Goal: Information Seeking & Learning: Find specific fact

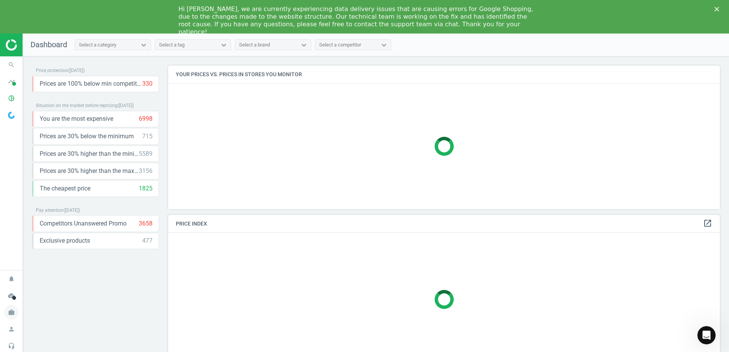
scroll to position [4, 4]
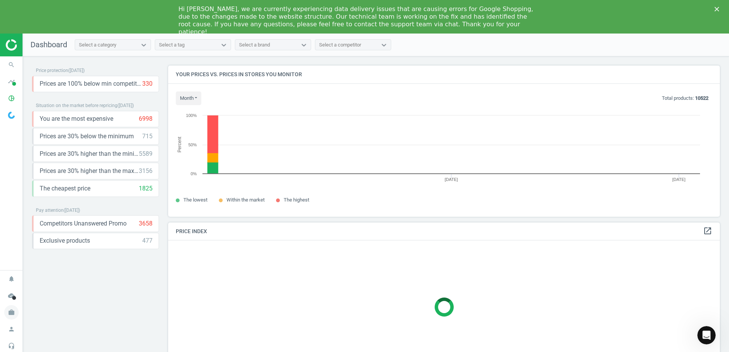
click at [11, 310] on icon "work" at bounding box center [11, 313] width 14 height 14
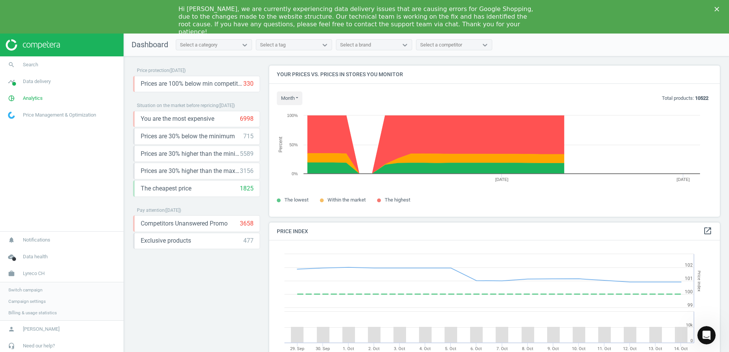
scroll to position [187, 457]
click at [30, 291] on span "Switch campaign" at bounding box center [25, 290] width 34 height 6
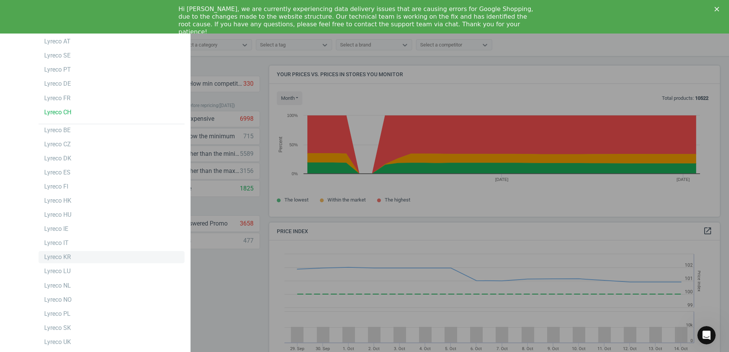
scroll to position [0, 0]
click at [68, 111] on div "Lyreco CH" at bounding box center [57, 113] width 27 height 8
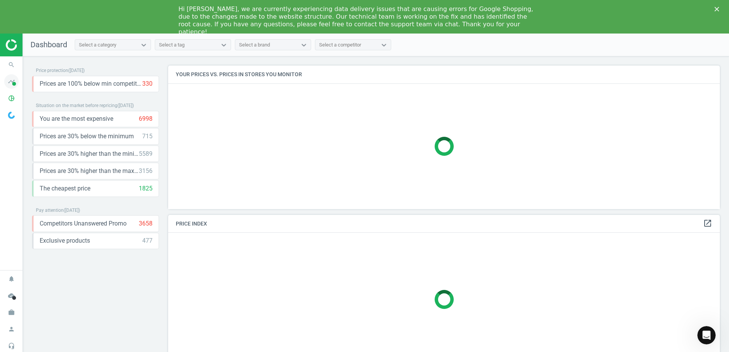
click at [15, 85] on span at bounding box center [14, 84] width 4 height 4
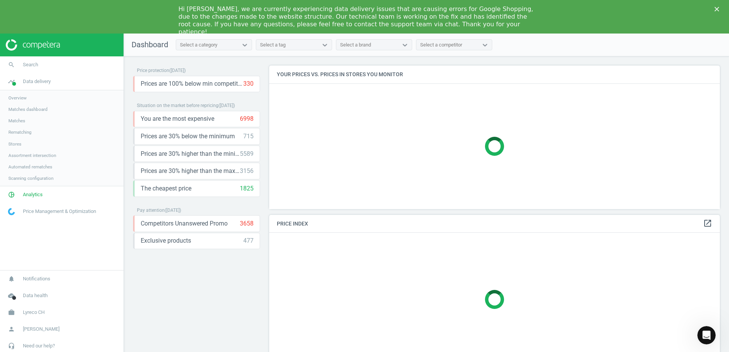
scroll to position [163, 457]
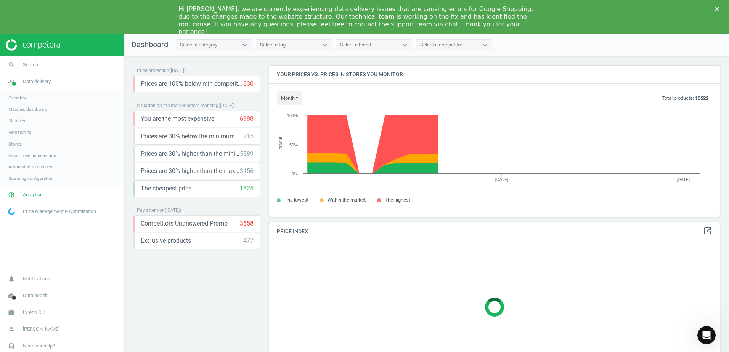
click at [14, 145] on span "Stores" at bounding box center [14, 144] width 13 height 6
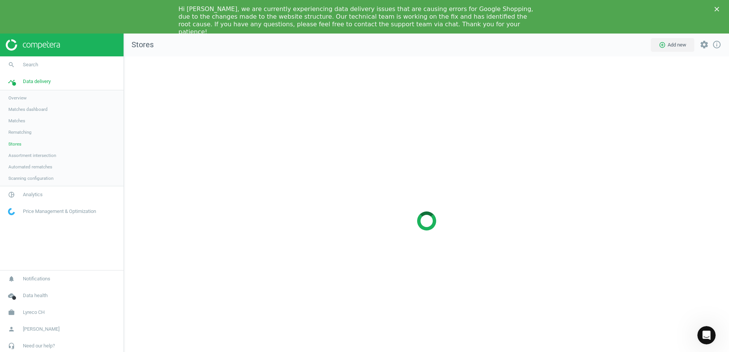
scroll to position [341, 617]
click at [11, 198] on icon "pie_chart_outlined" at bounding box center [11, 195] width 14 height 14
click at [14, 86] on icon "timeline" at bounding box center [11, 81] width 14 height 14
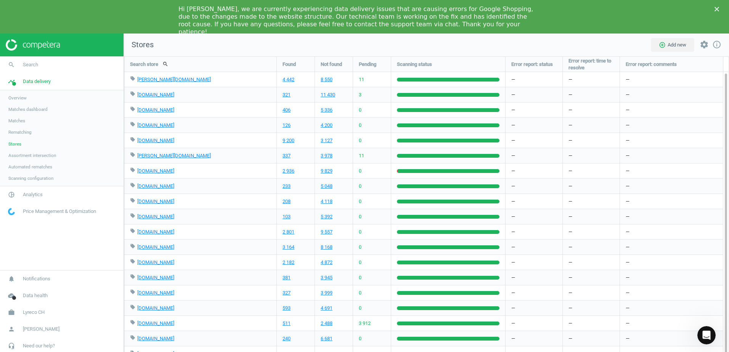
click at [45, 178] on span "Scanning configuration" at bounding box center [30, 178] width 45 height 6
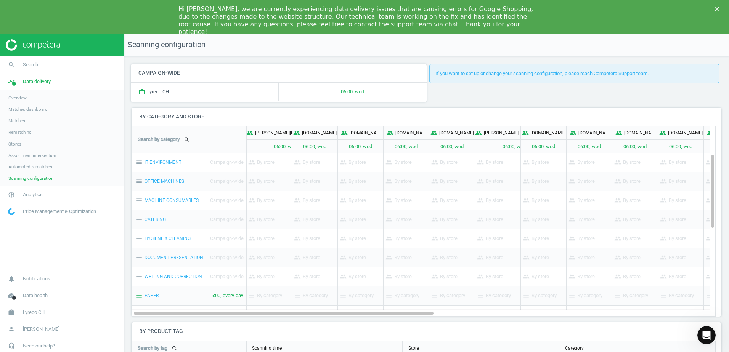
click at [26, 118] on link "Matches" at bounding box center [62, 120] width 124 height 11
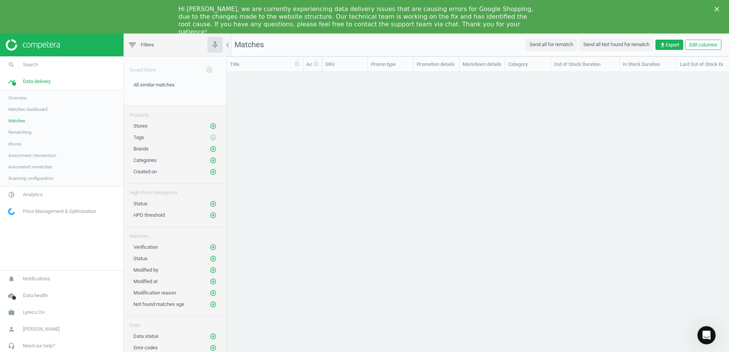
scroll to position [288, 497]
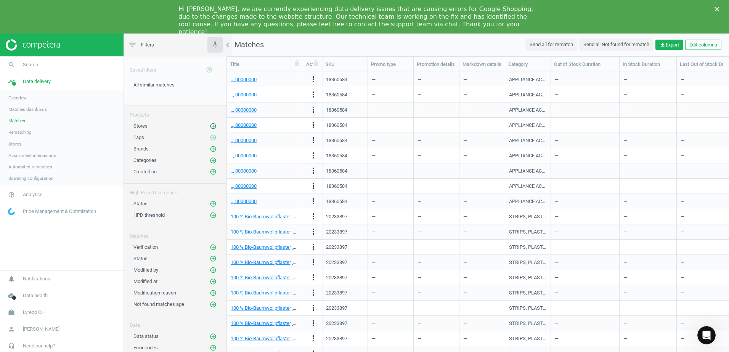
click at [216, 126] on icon "add_circle_outline" at bounding box center [213, 126] width 7 height 7
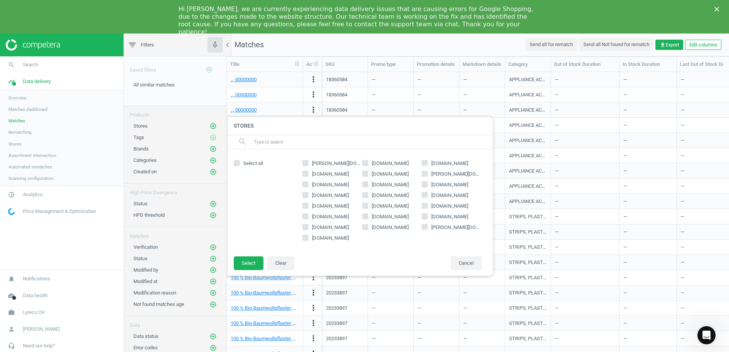
click at [386, 164] on span "coop.ch" at bounding box center [390, 163] width 40 height 7
click at [368, 164] on input "coop.ch" at bounding box center [365, 163] width 5 height 5
checkbox input "true"
click at [239, 265] on button "Select" at bounding box center [249, 264] width 30 height 14
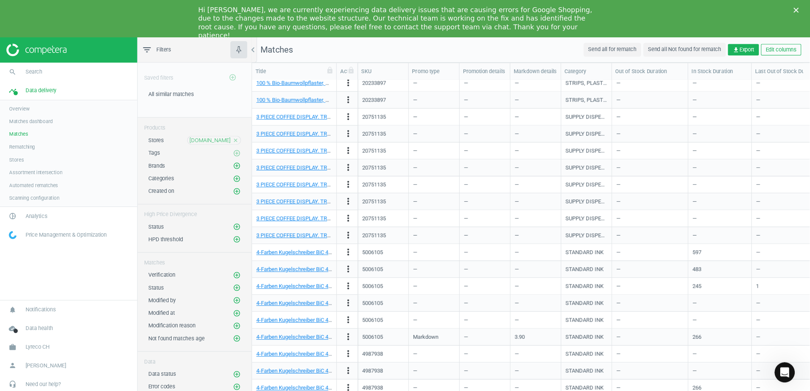
scroll to position [446, 0]
click at [683, 11] on div "Hi [PERSON_NAME], we are currently experiencing data delivery issues that are c…" at bounding box center [364, 20] width 729 height 35
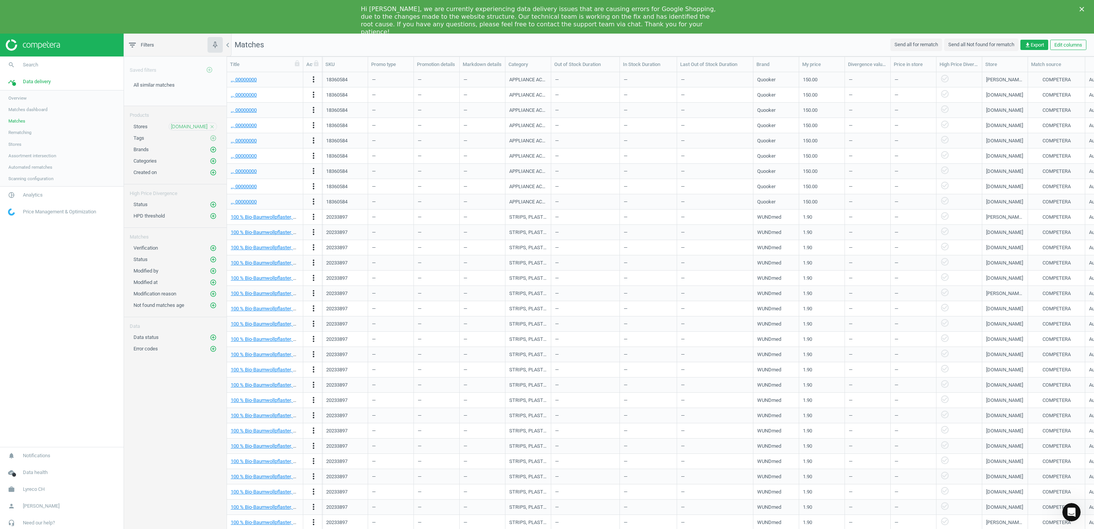
scroll to position [458, 859]
click at [178, 352] on div "Saved filters add_circle_outline All similar matches edit delete Products Store…" at bounding box center [175, 298] width 103 height 484
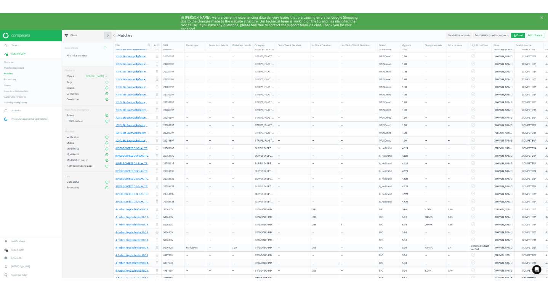
scroll to position [296, 0]
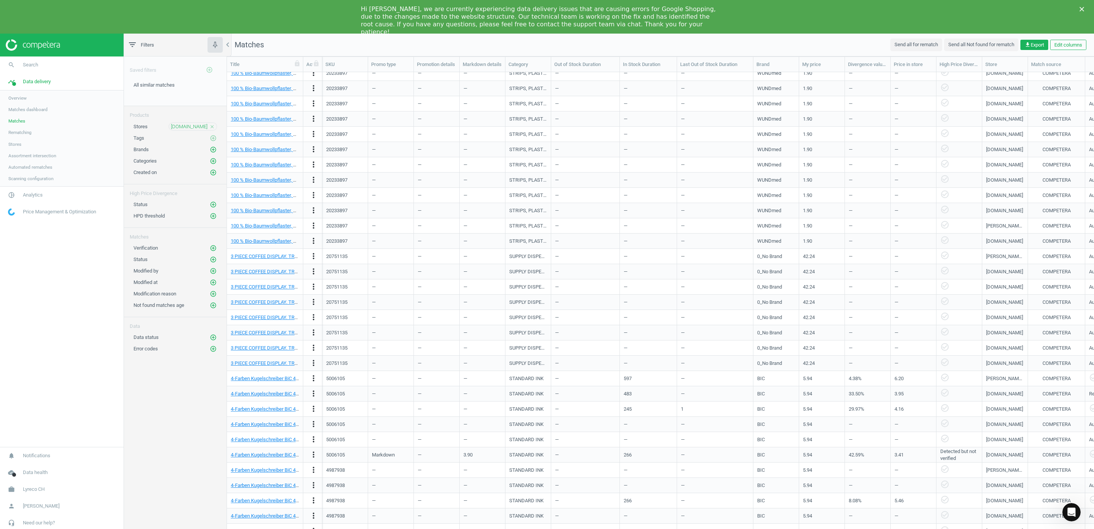
click at [201, 352] on div "Saved filters add_circle_outline All similar matches edit delete Products Store…" at bounding box center [175, 298] width 103 height 484
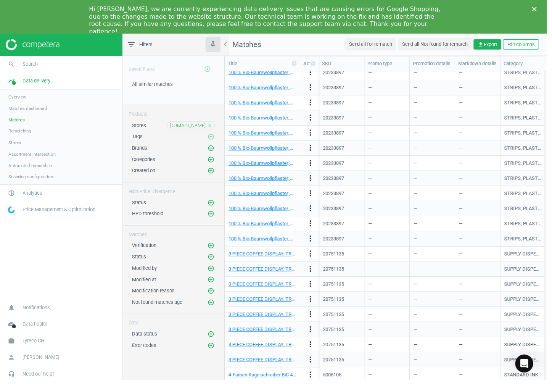
scroll to position [0, 0]
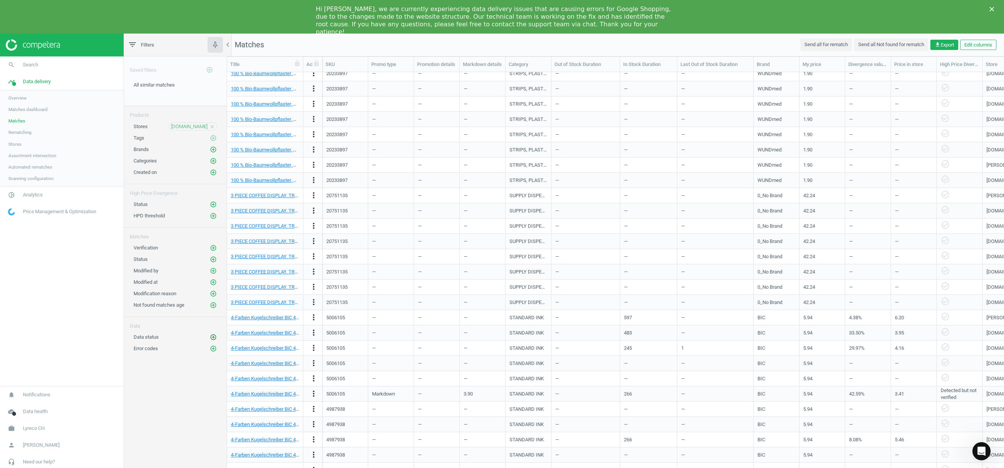
click at [212, 341] on icon "add_circle_outline" at bounding box center [213, 337] width 7 height 7
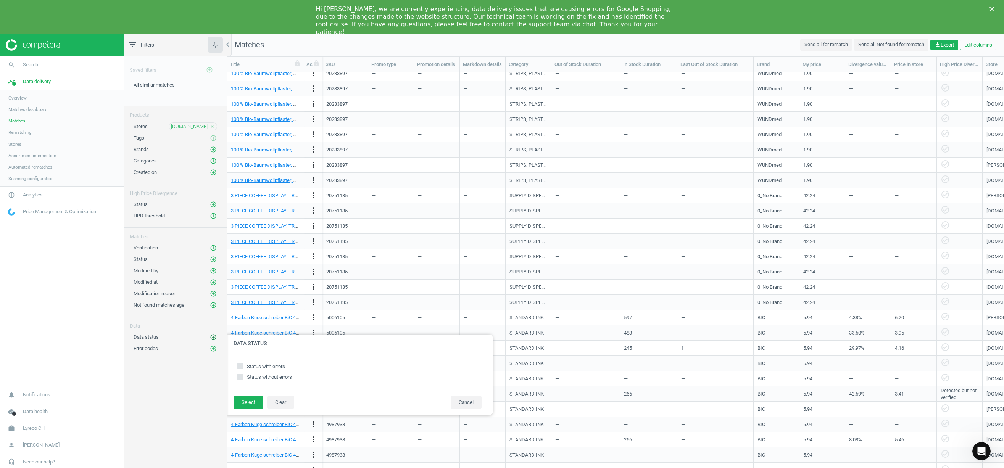
click at [211, 341] on icon "add_circle_outline" at bounding box center [213, 337] width 7 height 7
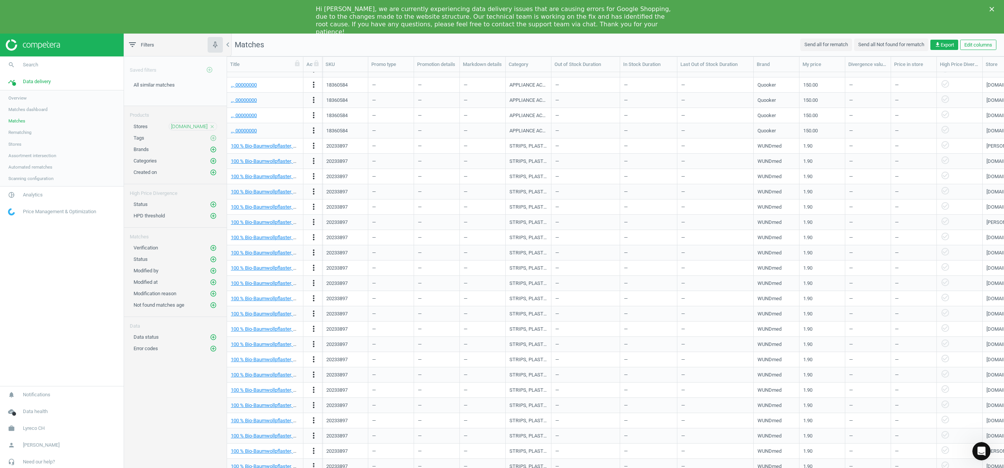
drag, startPoint x: 193, startPoint y: 371, endPoint x: 159, endPoint y: 238, distance: 137.0
click at [193, 352] on div "Saved filters add_circle_outline All similar matches edit delete Products Store…" at bounding box center [175, 268] width 103 height 424
click at [134, 44] on icon "filter_list" at bounding box center [132, 44] width 9 height 9
click at [177, 352] on div "Saved filters add_circle_outline All similar matches edit delete Products Store…" at bounding box center [175, 268] width 103 height 424
click at [189, 176] on div "Created on add_circle_outline" at bounding box center [175, 173] width 84 height 8
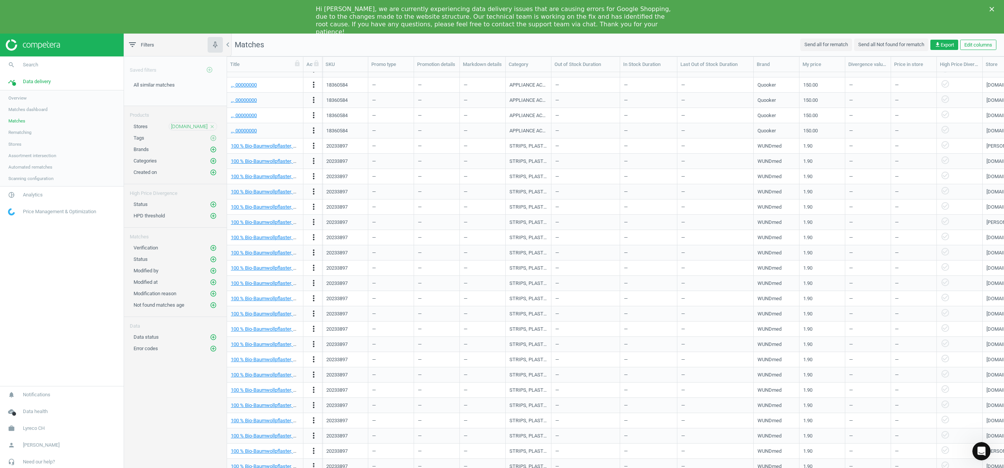
click at [16, 134] on span "Rematching" at bounding box center [19, 132] width 23 height 6
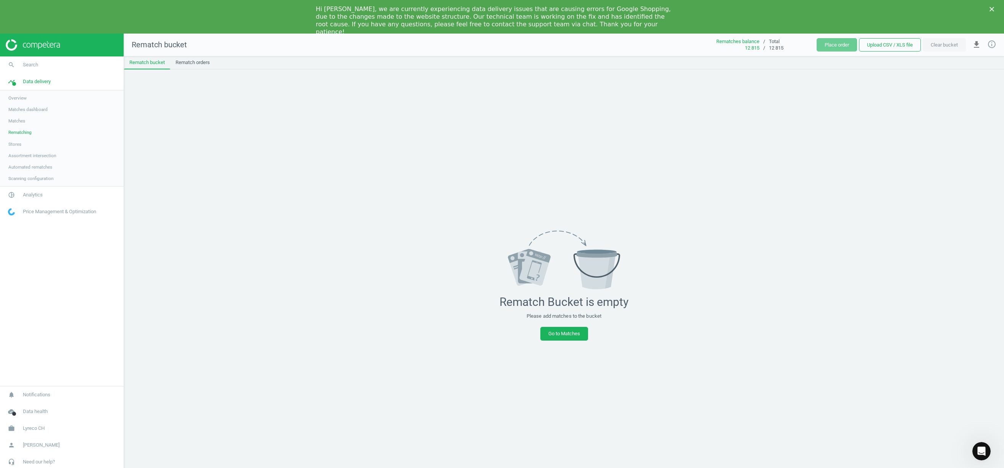
click at [23, 119] on span "Matches" at bounding box center [16, 121] width 17 height 6
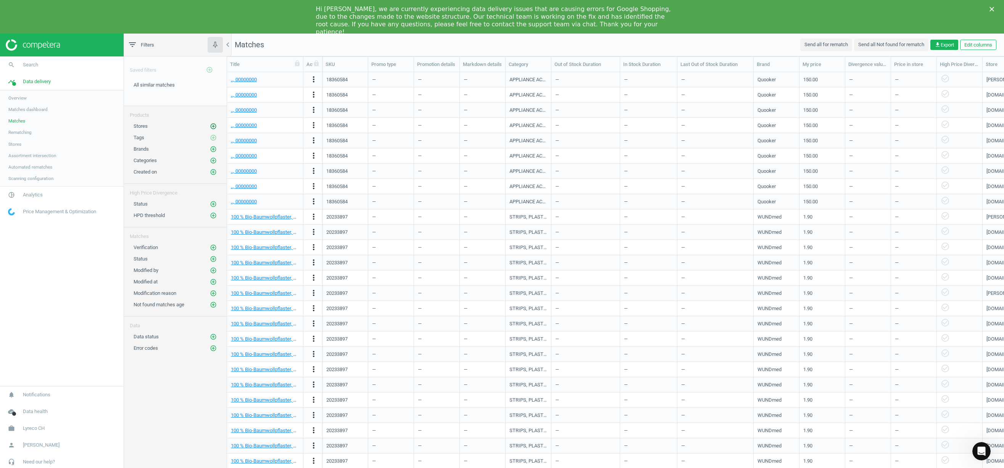
click at [211, 125] on icon "add_circle_outline" at bounding box center [213, 126] width 7 height 7
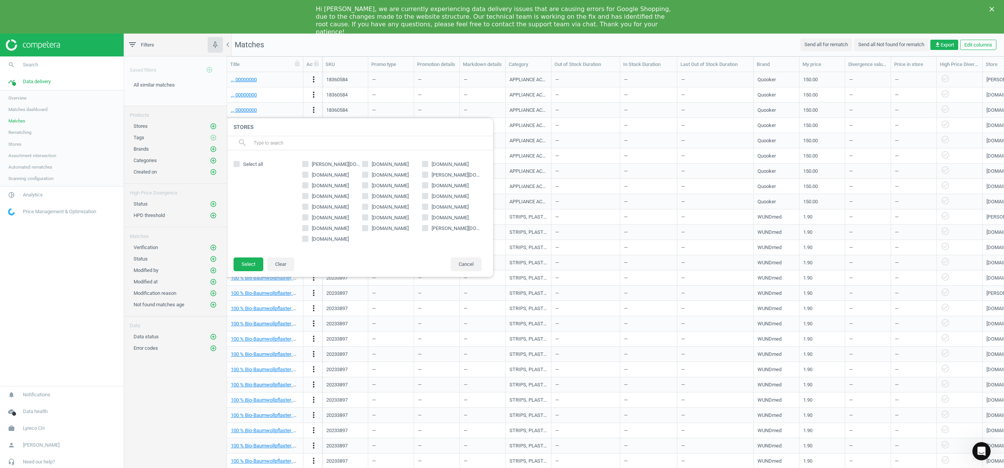
click at [378, 167] on span "coop.ch" at bounding box center [390, 164] width 40 height 7
click at [368, 167] on input "coop.ch" at bounding box center [365, 164] width 5 height 5
checkbox input "true"
click at [251, 261] on button "Select" at bounding box center [248, 264] width 30 height 14
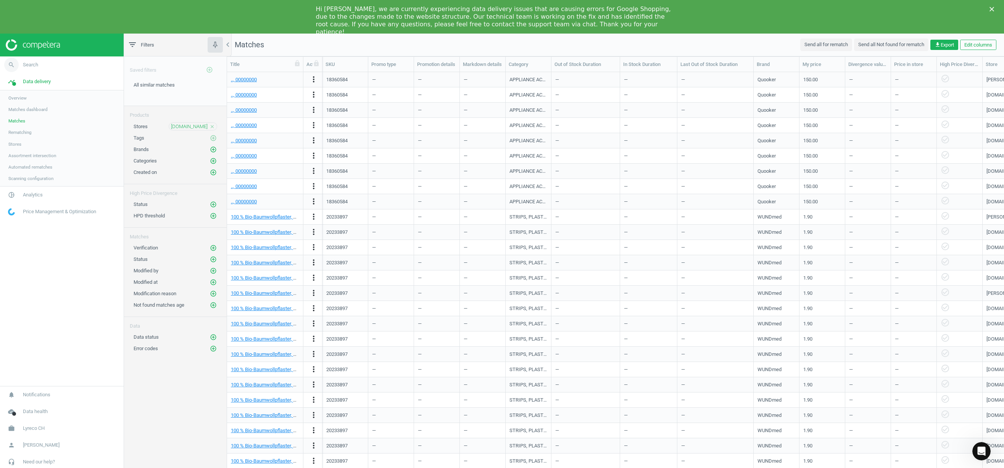
click at [27, 62] on span "Search" at bounding box center [30, 64] width 15 height 7
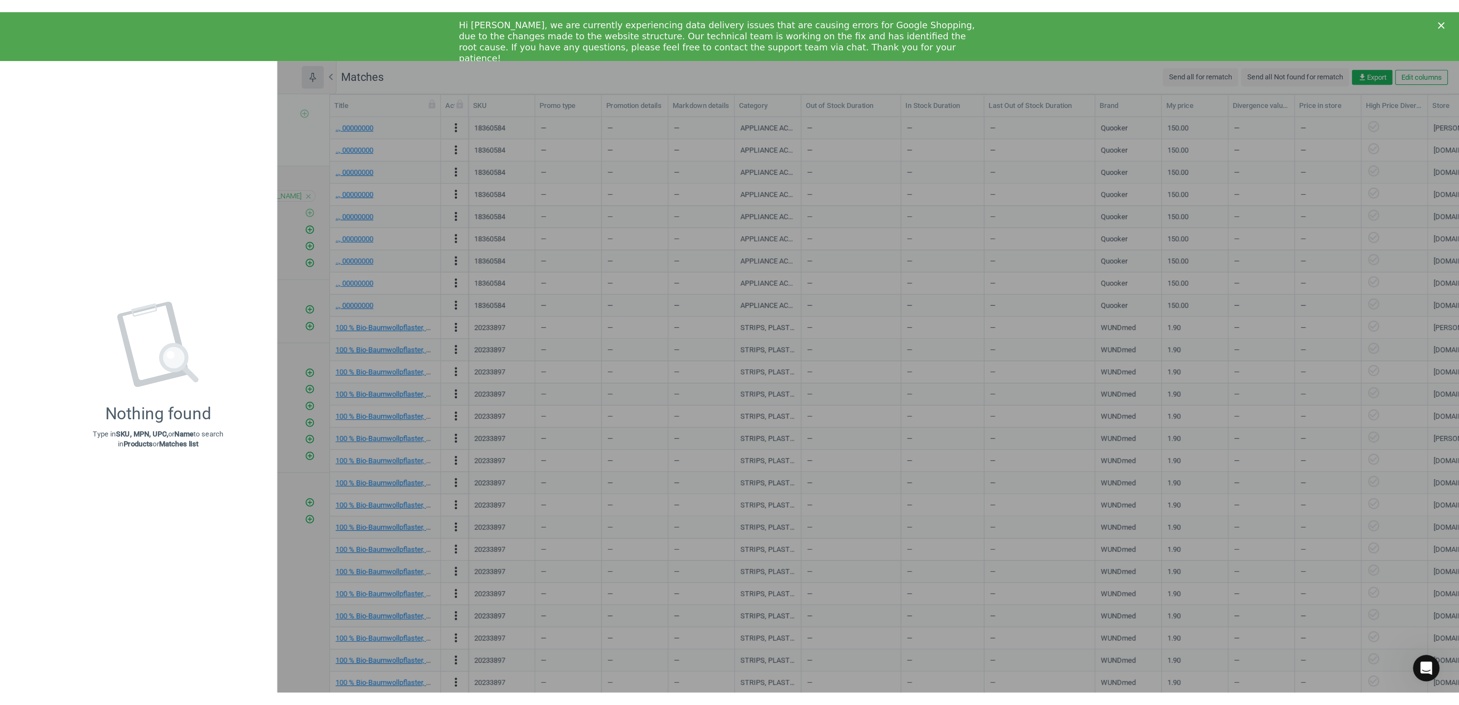
scroll to position [458, 859]
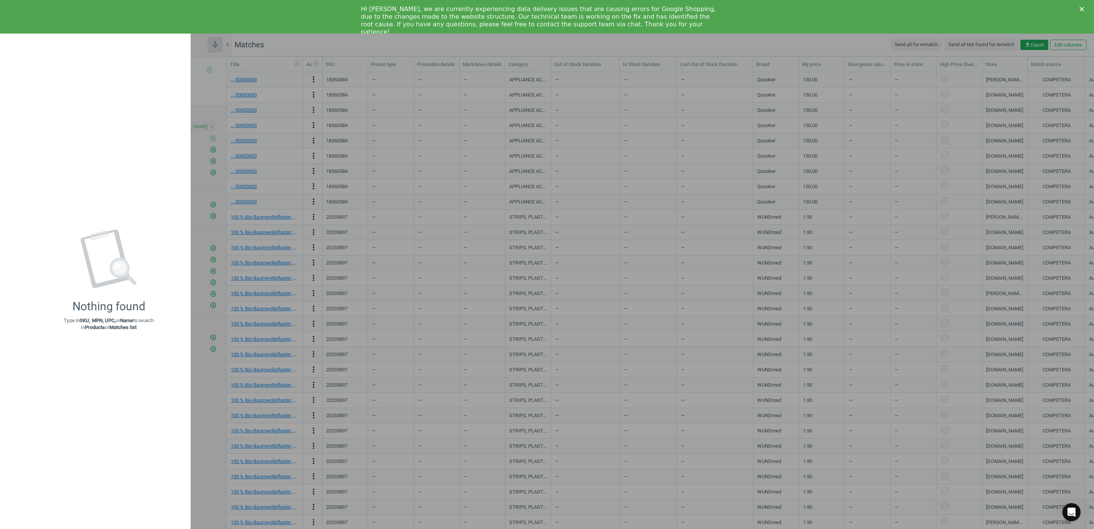
click at [35, 19] on div "Hi [PERSON_NAME], we are currently experiencing data delivery issues that are c…" at bounding box center [547, 20] width 1094 height 35
click at [47, 53] on div "Nothing found Type in SKU, MPN, UPC, or Name to search in Products or Matches l…" at bounding box center [108, 280] width 163 height 482
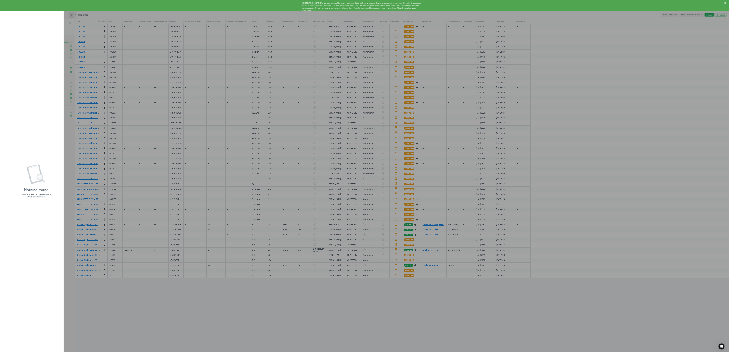
scroll to position [984, 1943]
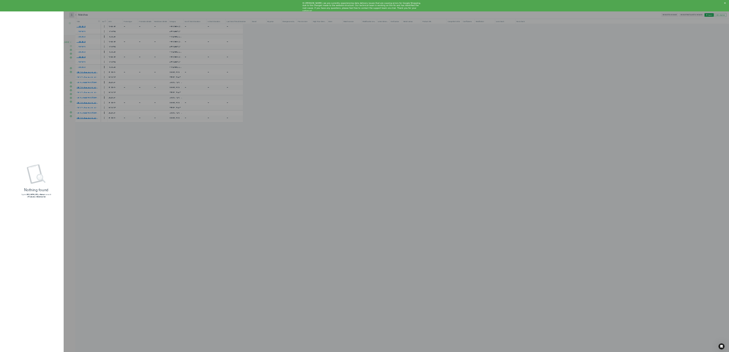
scroll to position [6, 6]
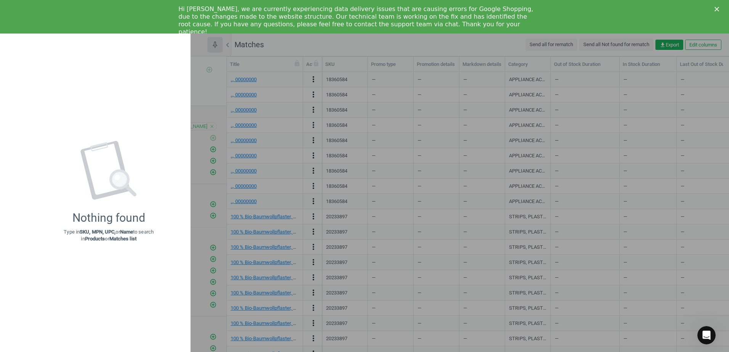
drag, startPoint x: 111, startPoint y: 89, endPoint x: 145, endPoint y: 81, distance: 35.3
click at [111, 90] on div "Nothing found Type in SKU, MPN, UPC, or Name to search in Products or Matches l…" at bounding box center [108, 192] width 163 height 306
click at [717, 8] on icon "Close" at bounding box center [717, 9] width 5 height 5
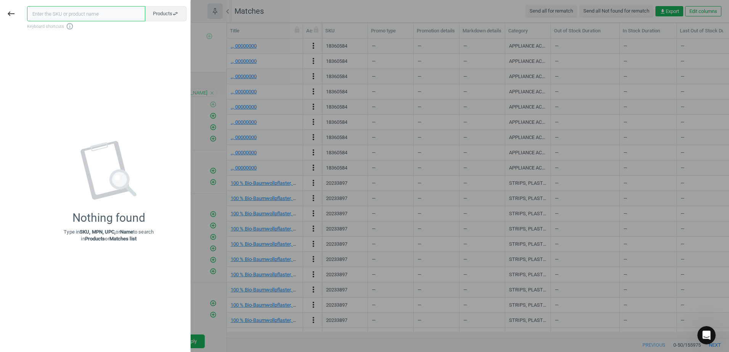
click at [83, 18] on input "text" at bounding box center [86, 13] width 118 height 15
paste input "7278309"
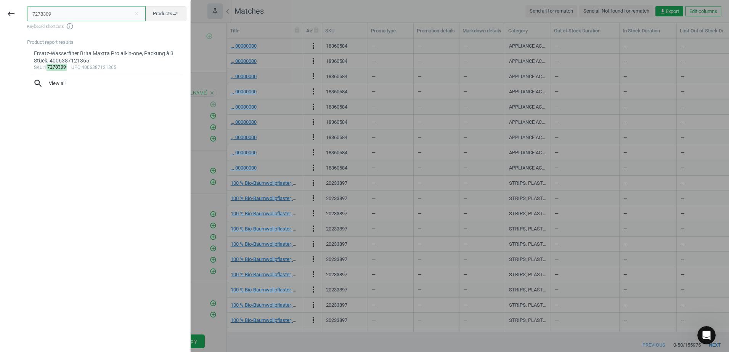
type input "7278309"
click at [88, 52] on div "Ersatz-Wasserfilter Brita Maxtra Pro all-in-one, Packung à 3 Stück, 40063871213…" at bounding box center [107, 57] width 146 height 15
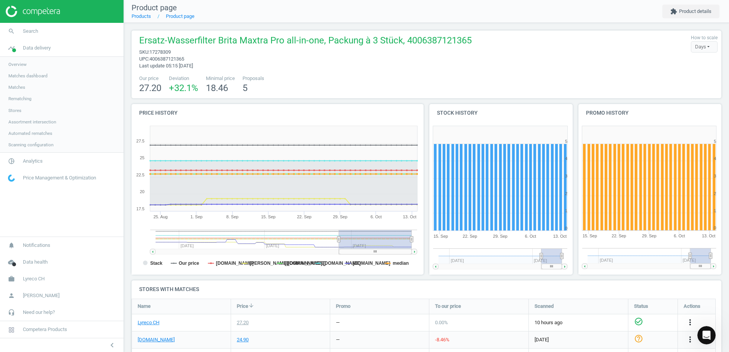
drag, startPoint x: 370, startPoint y: 238, endPoint x: 339, endPoint y: 246, distance: 31.7
click at [339, 246] on g at bounding box center [283, 242] width 267 height 25
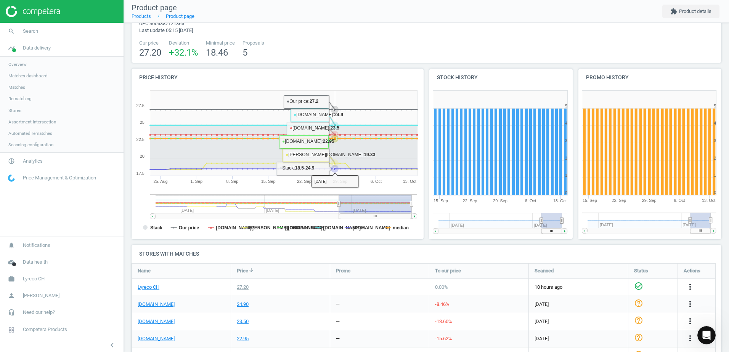
scroll to position [114, 0]
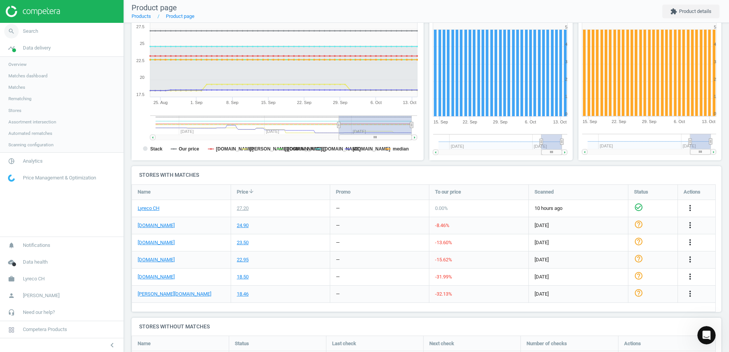
click at [24, 30] on span "Search" at bounding box center [30, 31] width 15 height 7
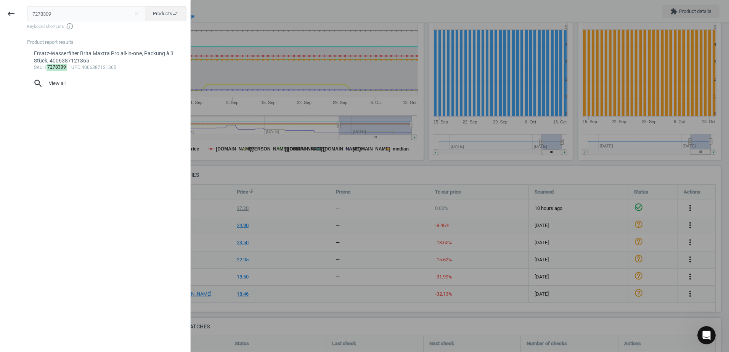
drag, startPoint x: 51, startPoint y: 12, endPoint x: 20, endPoint y: 13, distance: 30.5
click at [20, 13] on div "keyboard_backspace 7278309 close Products swap_horiz Keyboard shortcuts info_ou…" at bounding box center [95, 177] width 191 height 352
type input "10047145"
click at [105, 62] on div "Farblaserpapier DCP A4, 200 g/m2, weiss, Pack à 250 Blatt, 3329680180701" at bounding box center [107, 57] width 146 height 15
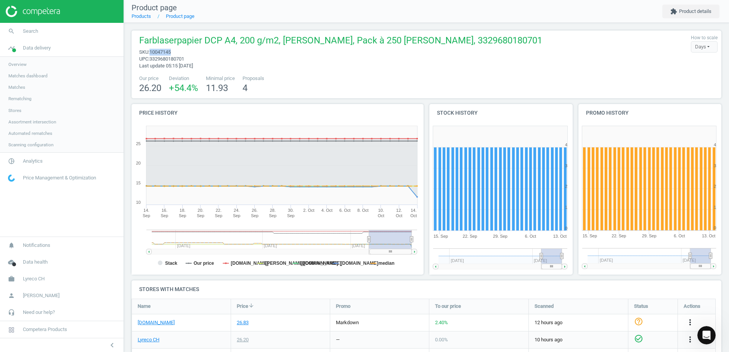
drag, startPoint x: 173, startPoint y: 49, endPoint x: 151, endPoint y: 51, distance: 22.2
click at [151, 51] on span "sku : 10047145" at bounding box center [340, 52] width 403 height 7
copy span "10047145"
